Goal: Information Seeking & Learning: Learn about a topic

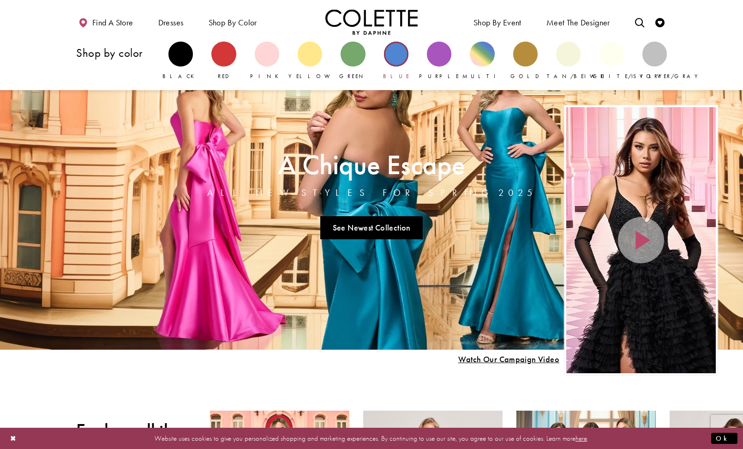
click at [393, 52] on div "Primary block" at bounding box center [396, 54] width 24 height 24
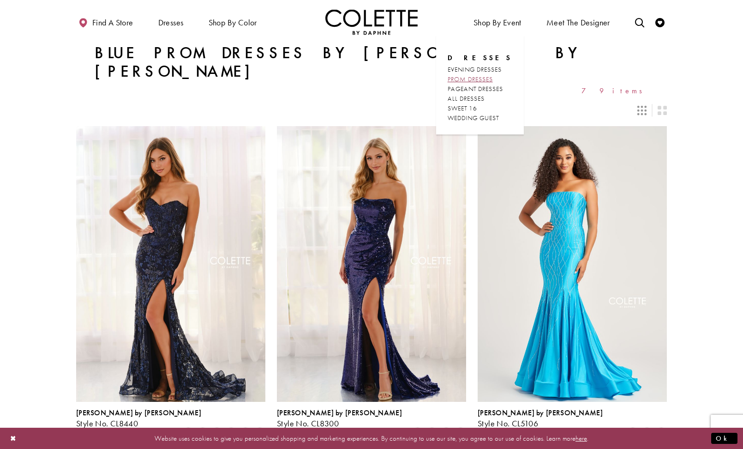
click at [467, 79] on span "PROM DRESSES" at bounding box center [470, 79] width 45 height 8
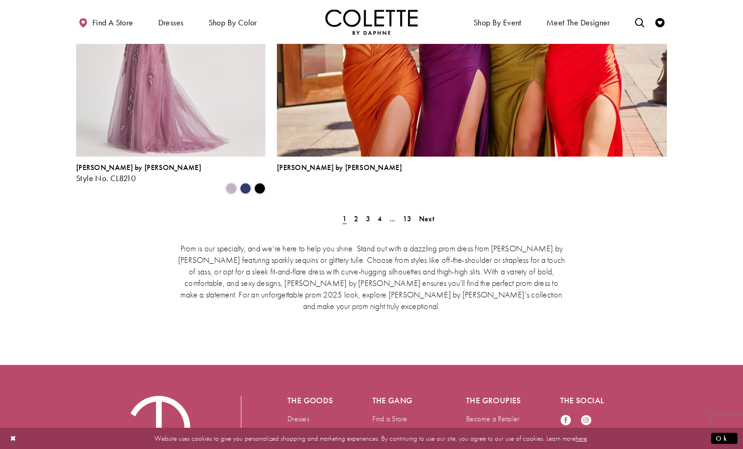
scroll to position [2107, 0]
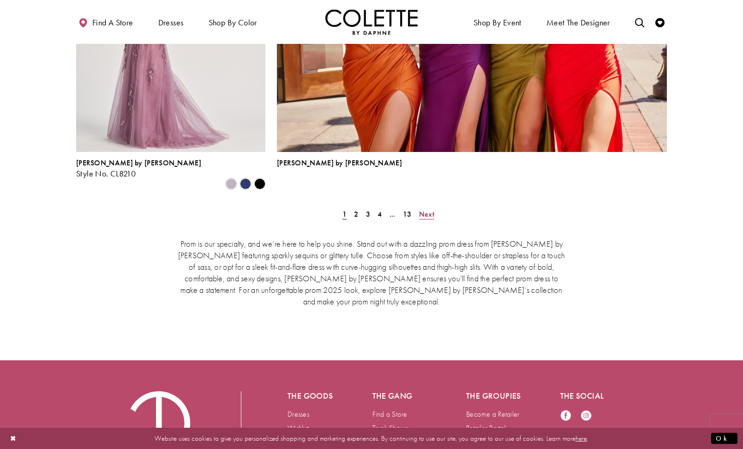
click at [429, 209] on span "Next" at bounding box center [426, 214] width 15 height 10
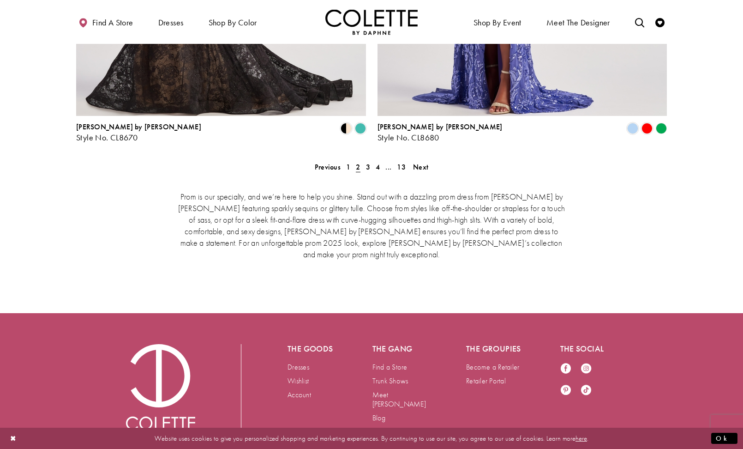
scroll to position [1948, 0]
click at [422, 163] on span "Next" at bounding box center [420, 168] width 15 height 10
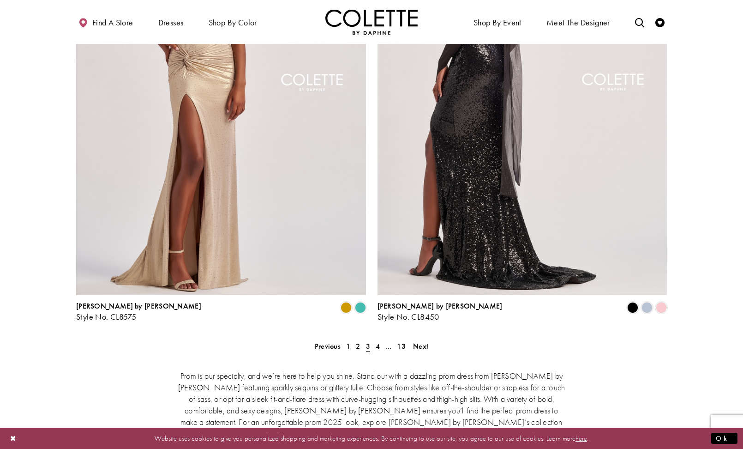
scroll to position [1772, 0]
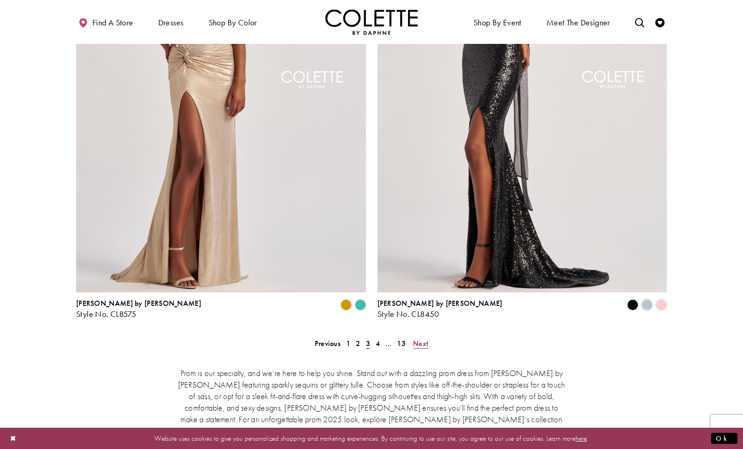
click at [417, 338] on span "Next" at bounding box center [420, 343] width 15 height 10
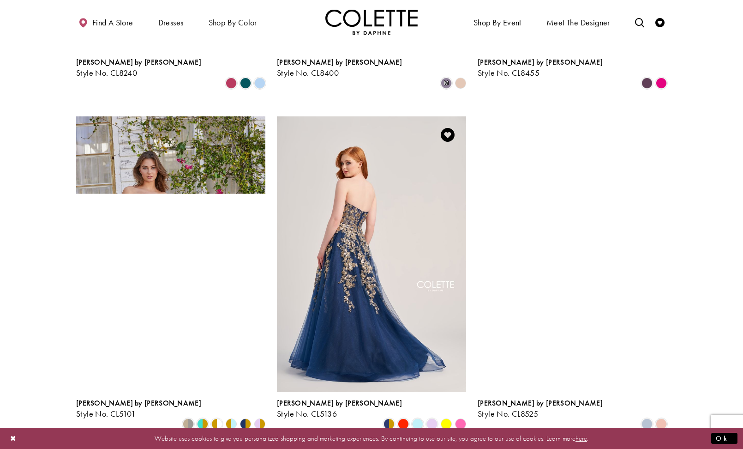
scroll to position [1193, 0]
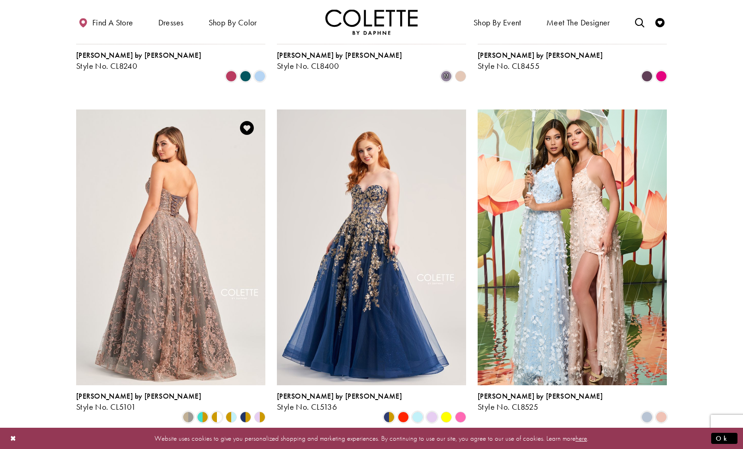
click at [204, 295] on img "Visit Colette by Daphne Style No. CL5101 Page" at bounding box center [170, 246] width 189 height 275
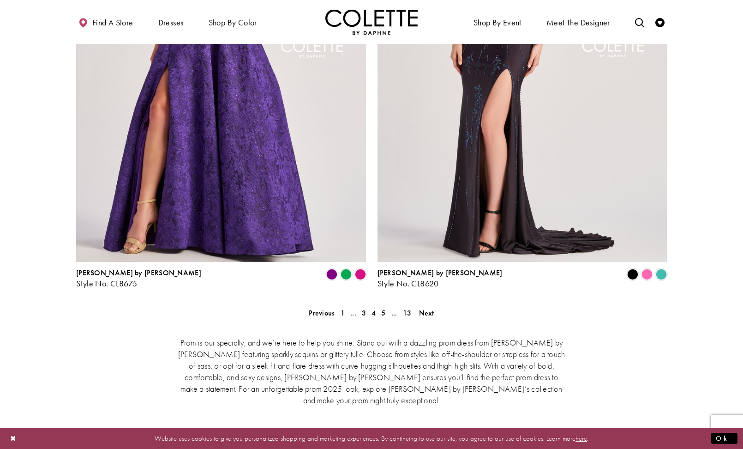
scroll to position [1806, 0]
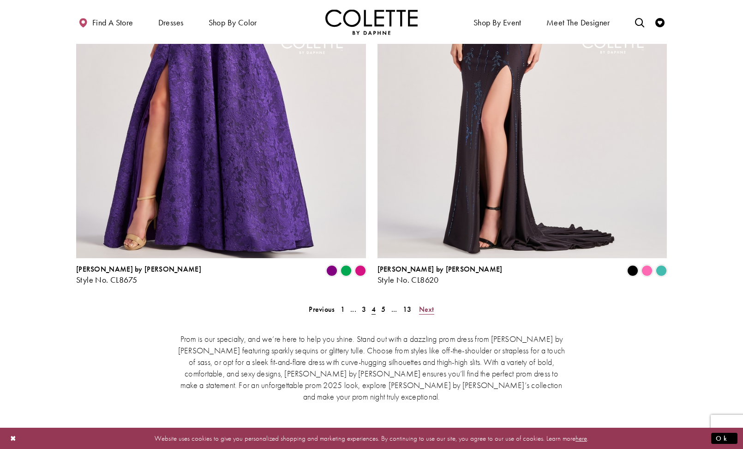
click at [428, 304] on span "Next" at bounding box center [426, 309] width 15 height 10
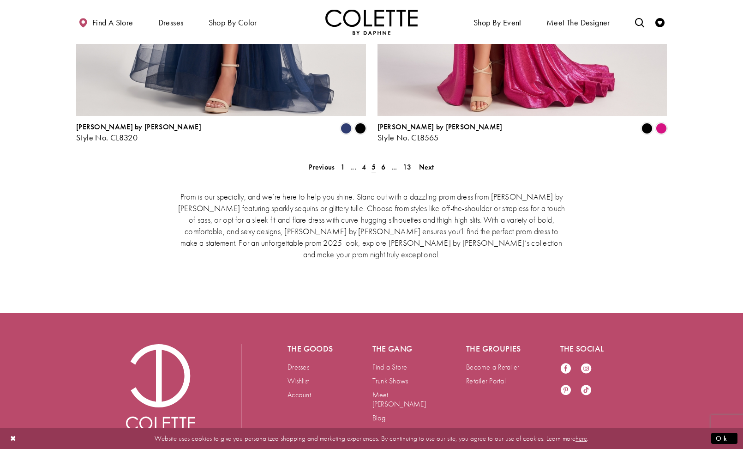
scroll to position [1948, 0]
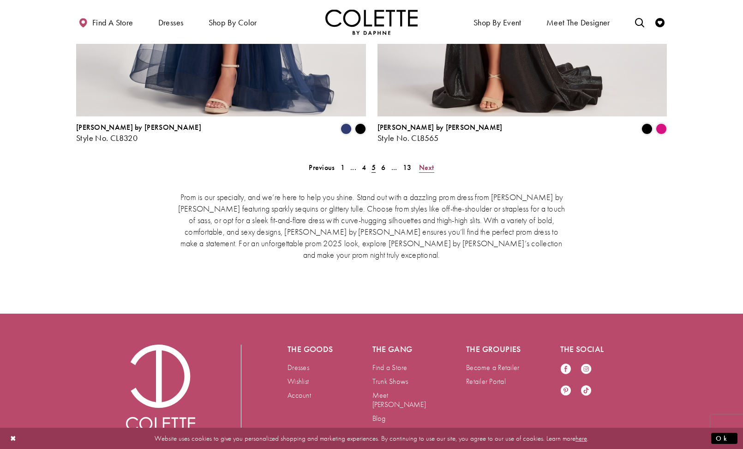
click at [427, 163] on span "Next" at bounding box center [426, 168] width 15 height 10
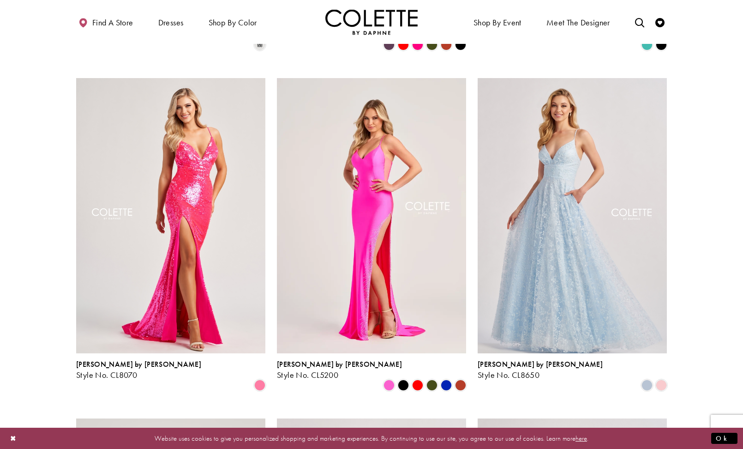
scroll to position [889, 0]
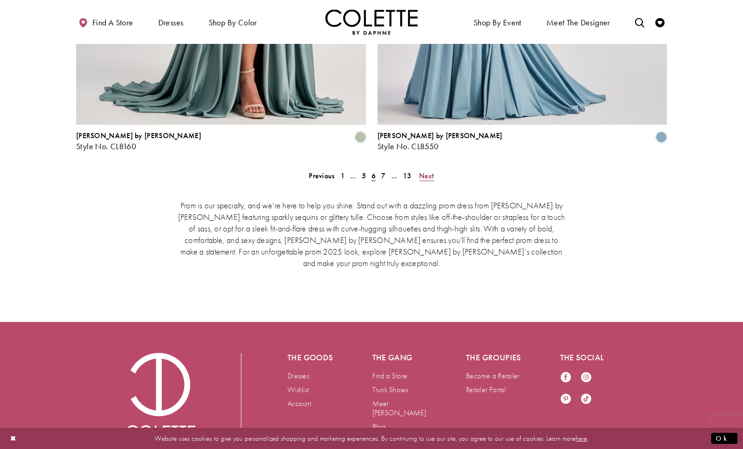
click at [424, 171] on span "Next" at bounding box center [426, 176] width 15 height 10
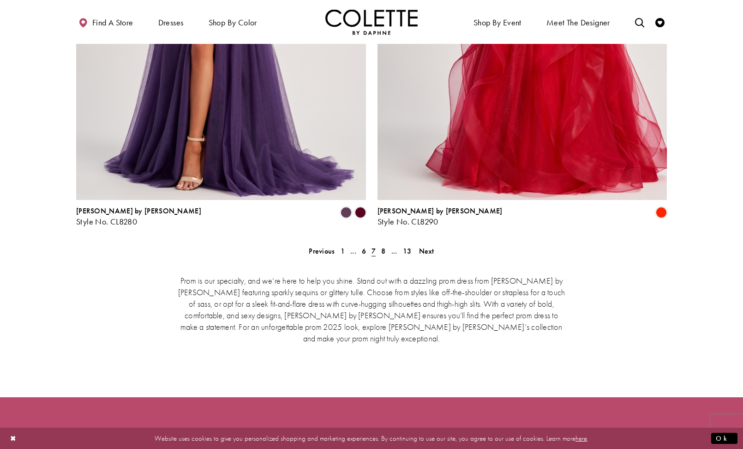
scroll to position [1881, 0]
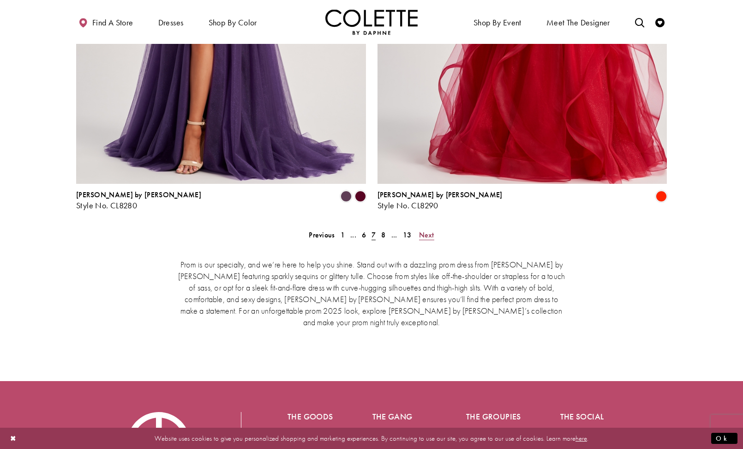
click at [424, 230] on span "Next" at bounding box center [426, 235] width 15 height 10
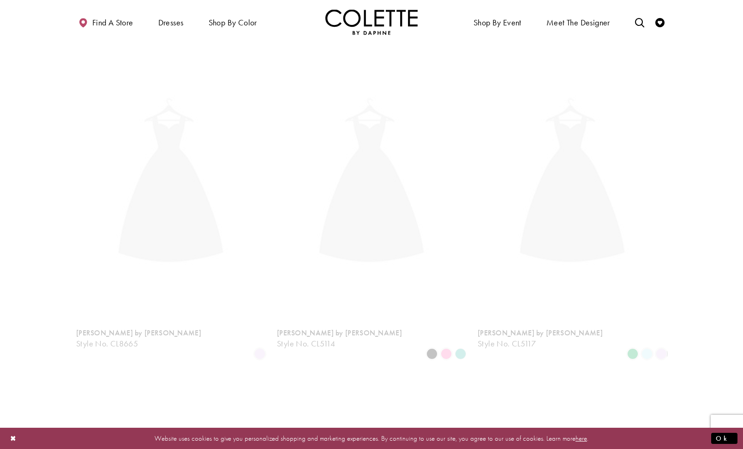
scroll to position [237, 0]
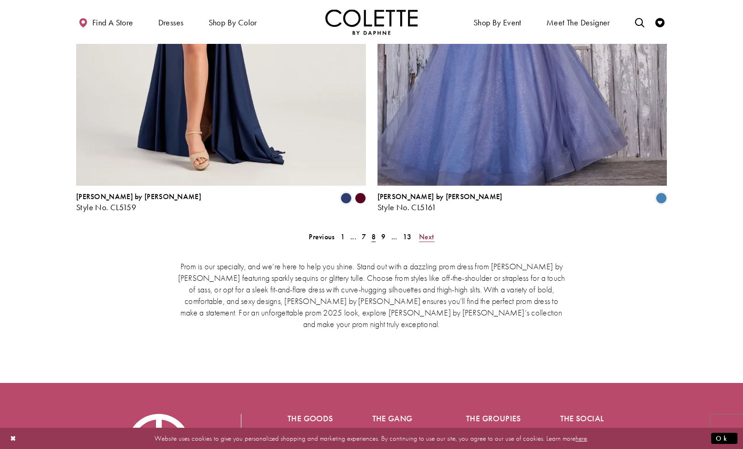
click at [424, 232] on span "Next" at bounding box center [426, 237] width 15 height 10
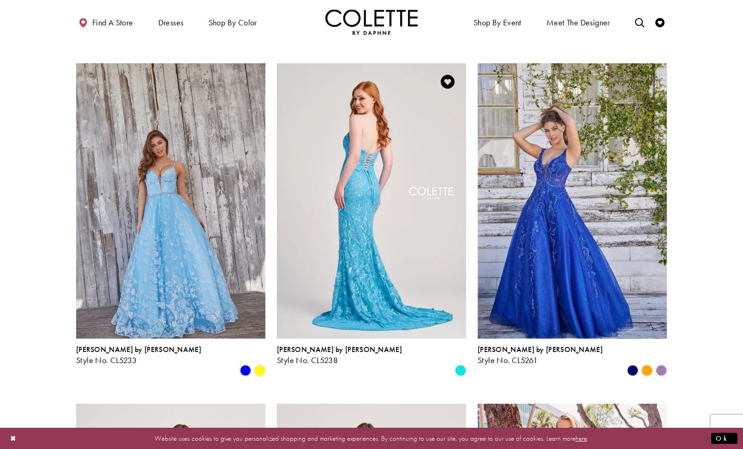
scroll to position [562, 0]
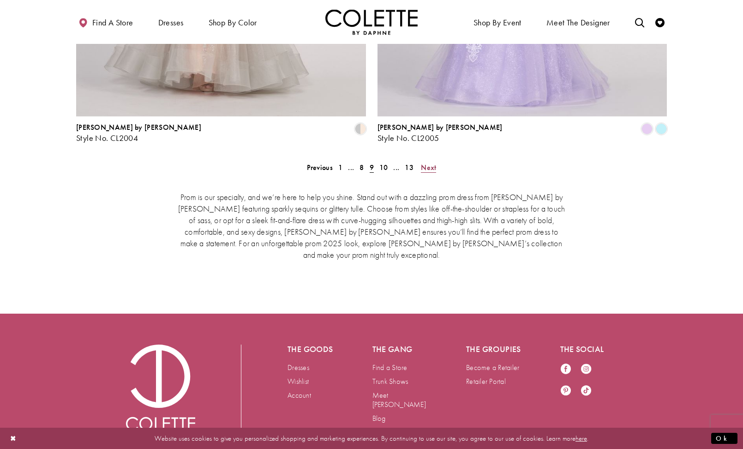
click at [434, 163] on span "Next" at bounding box center [428, 168] width 15 height 10
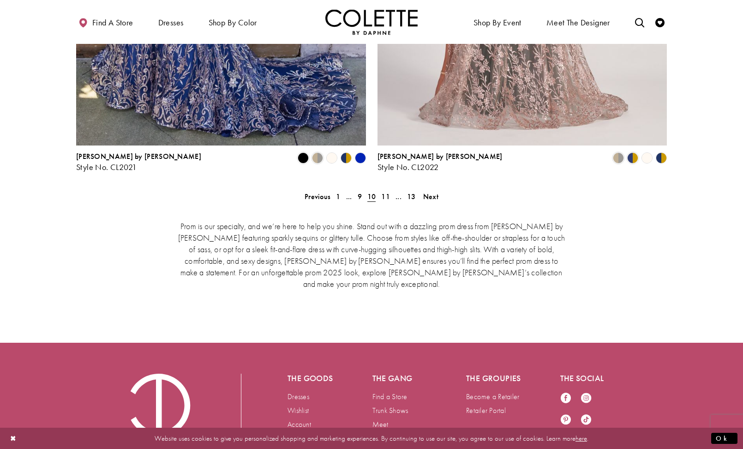
scroll to position [1924, 0]
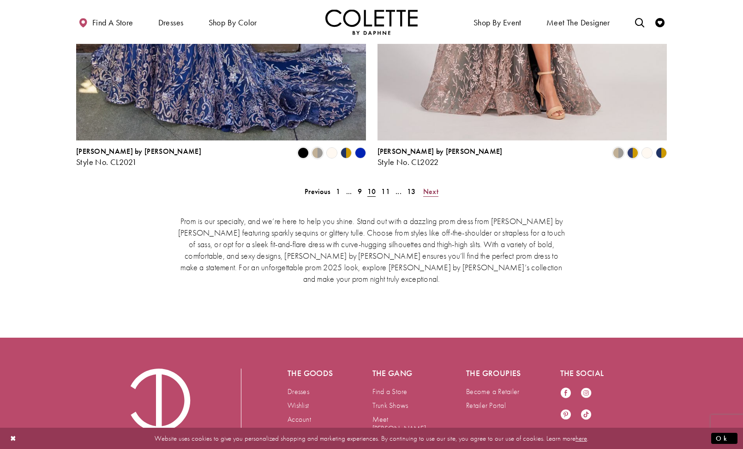
click at [428, 187] on span "Next" at bounding box center [430, 192] width 15 height 10
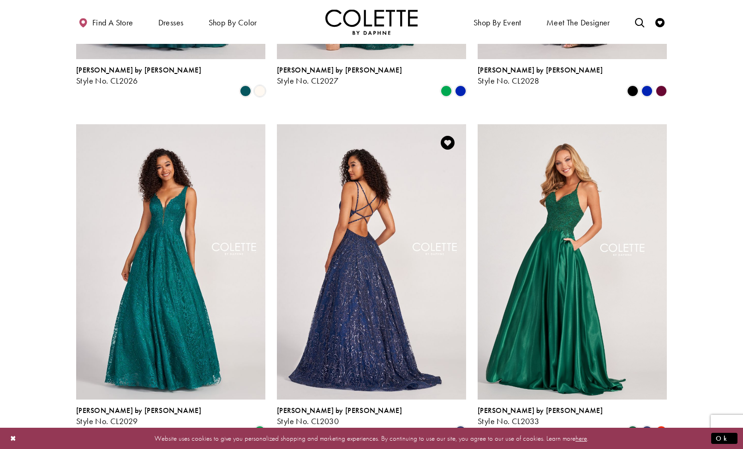
scroll to position [839, 0]
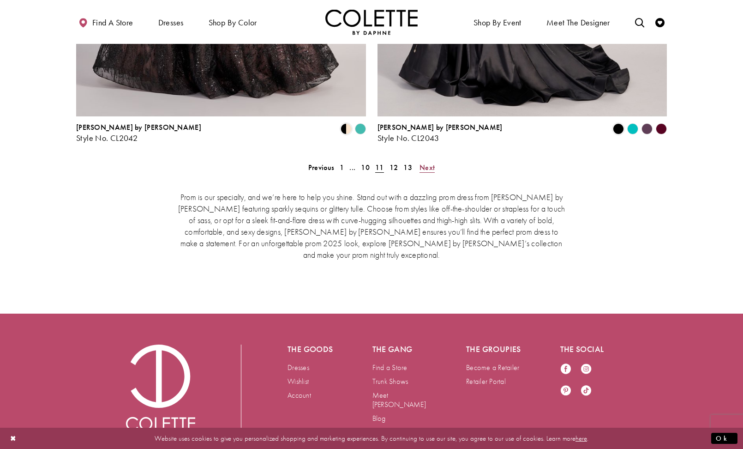
click at [429, 161] on link "Next" at bounding box center [427, 167] width 21 height 13
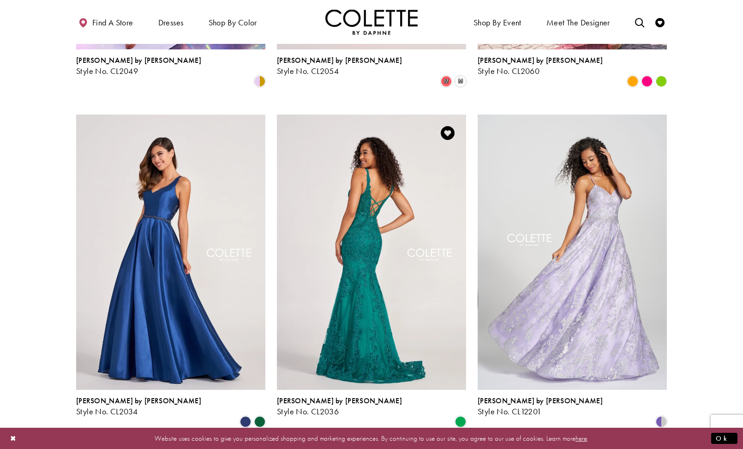
scroll to position [526, 0]
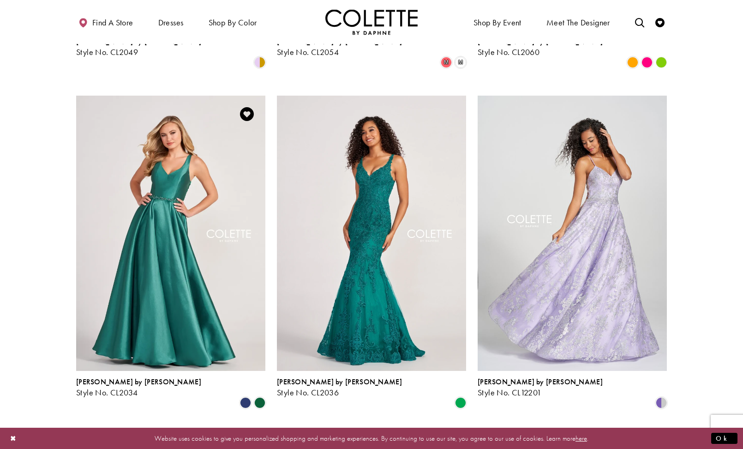
click at [212, 251] on img "Visit Colette by Daphne Style No. CL2034 Page" at bounding box center [170, 233] width 189 height 275
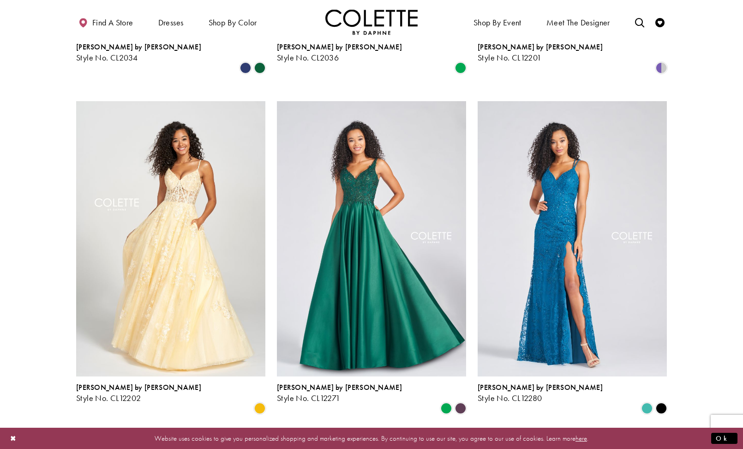
scroll to position [863, 0]
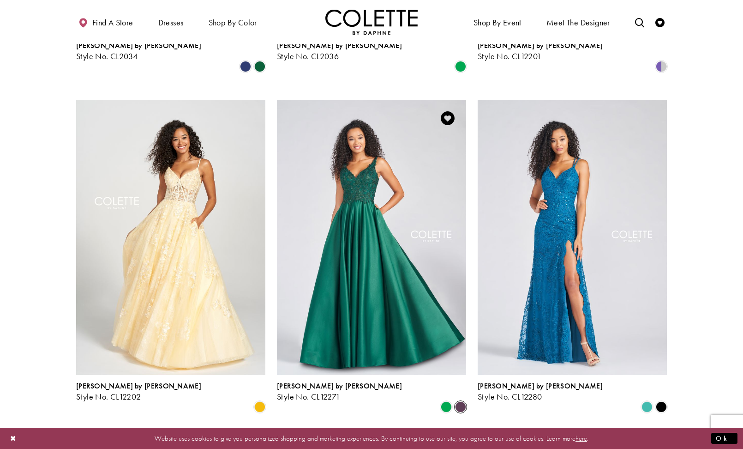
click at [461, 401] on span "Product List" at bounding box center [460, 406] width 11 height 11
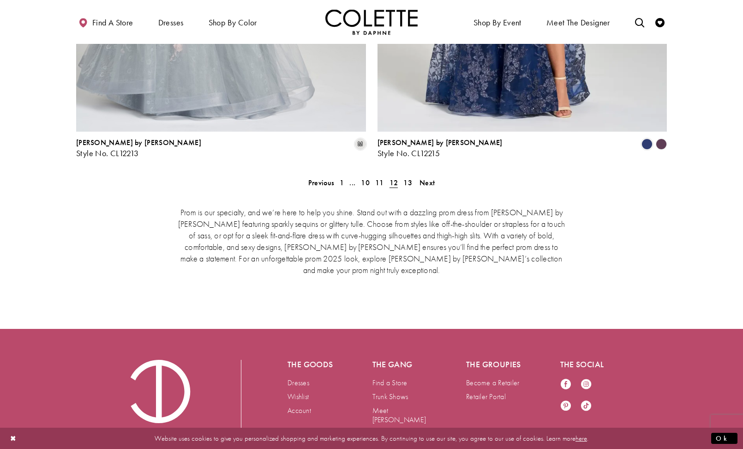
scroll to position [1924, 0]
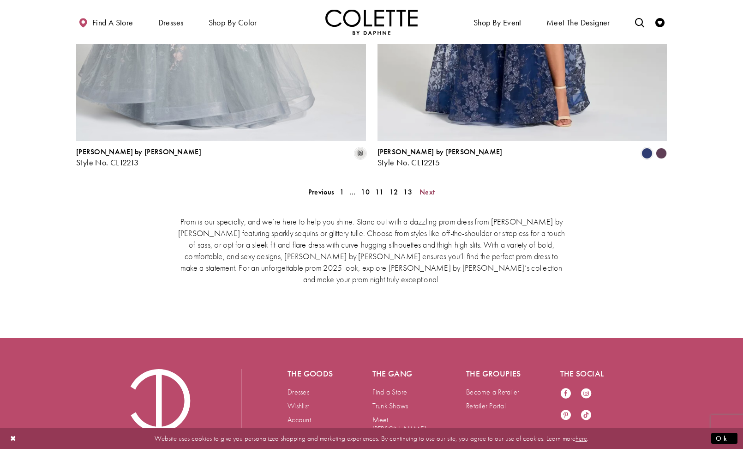
click at [429, 187] on span "Next" at bounding box center [427, 192] width 15 height 10
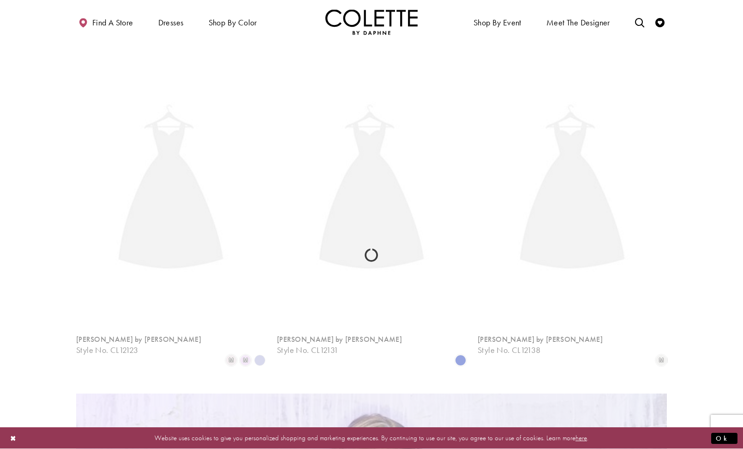
scroll to position [237, 0]
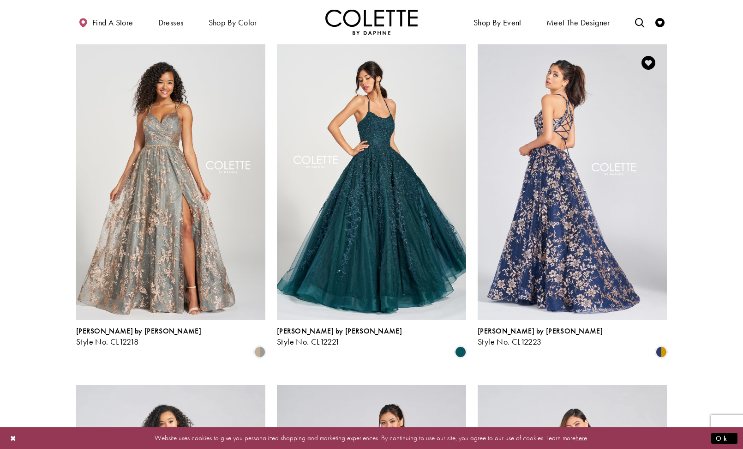
click at [563, 202] on img "Visit Colette by Daphne Style No. CL12223 Page" at bounding box center [572, 181] width 189 height 275
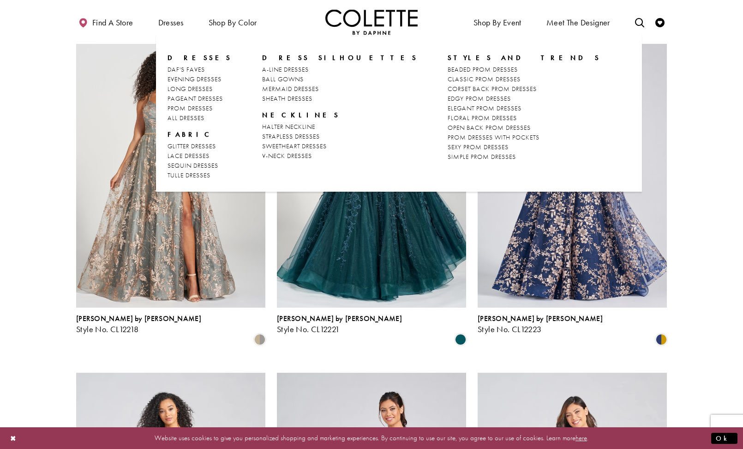
scroll to position [254, 0]
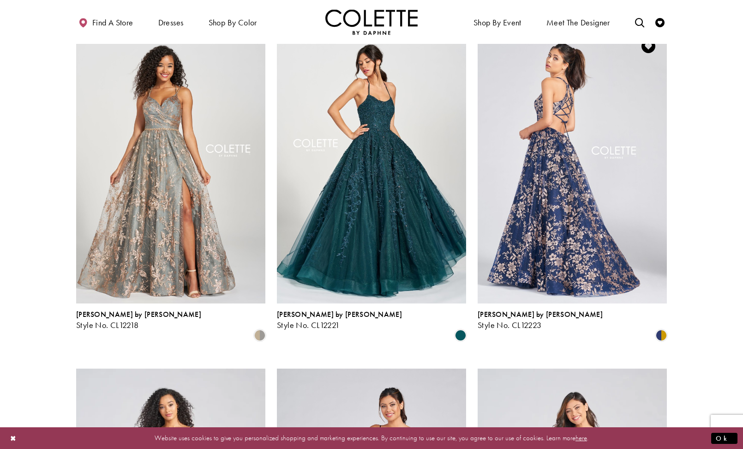
click at [552, 173] on img "Visit Colette by Daphne Style No. CL12223 Page" at bounding box center [572, 165] width 189 height 275
